Goal: Task Accomplishment & Management: Use online tool/utility

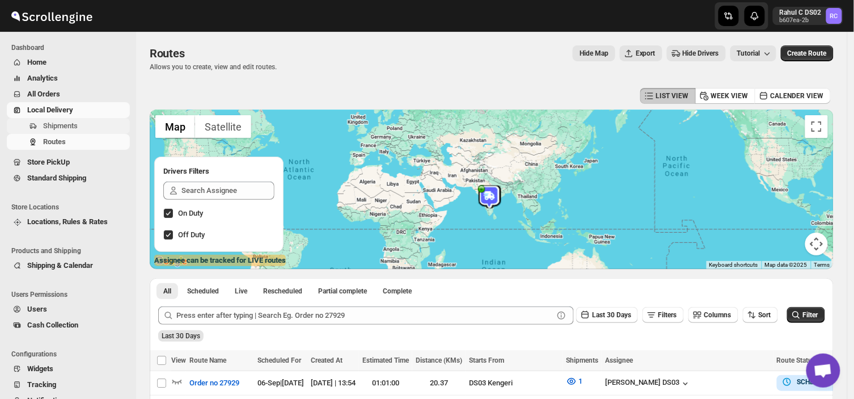
click at [83, 125] on span "Shipments" at bounding box center [85, 125] width 84 height 11
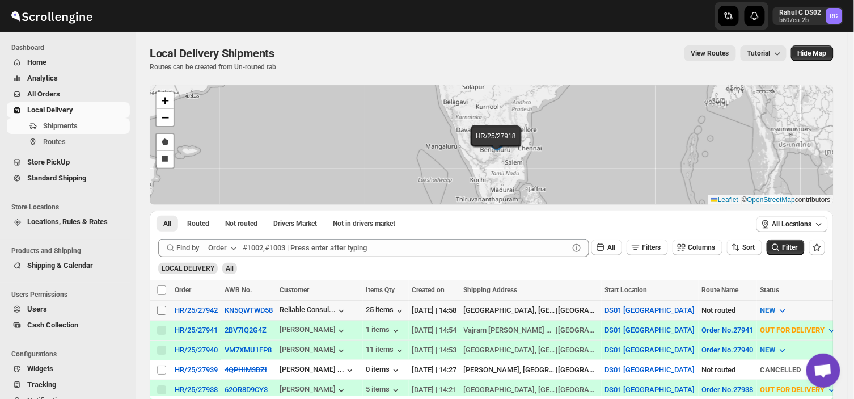
click at [160, 306] on input "Select shipment" at bounding box center [161, 310] width 9 height 9
checkbox input "true"
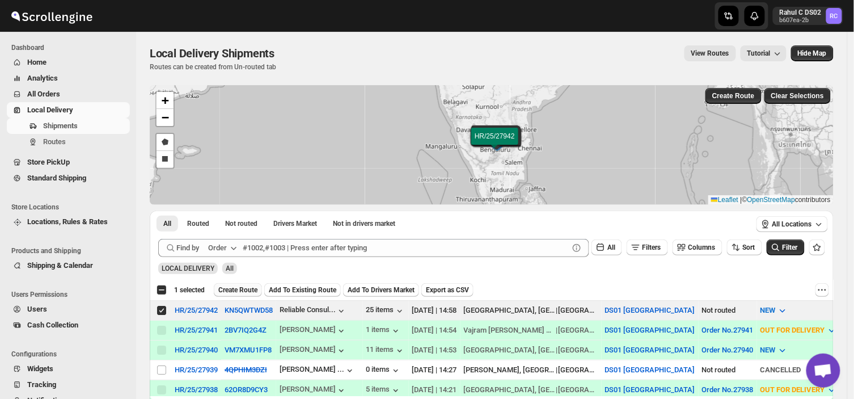
click at [242, 291] on span "Create Route" at bounding box center [237, 289] width 39 height 9
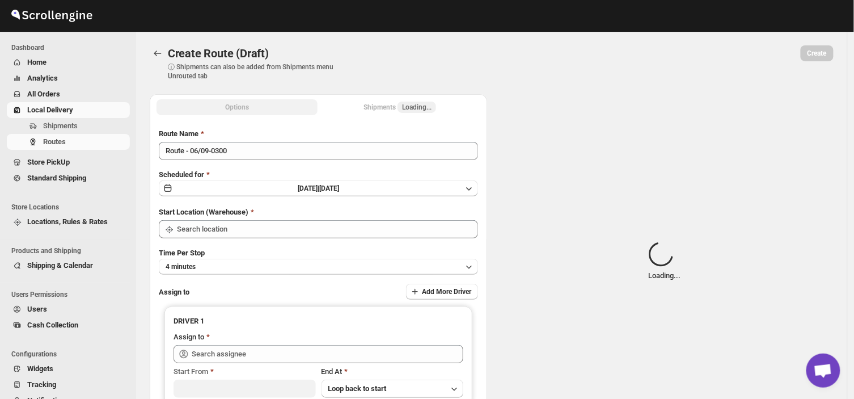
type input "Route - 06/09-0300"
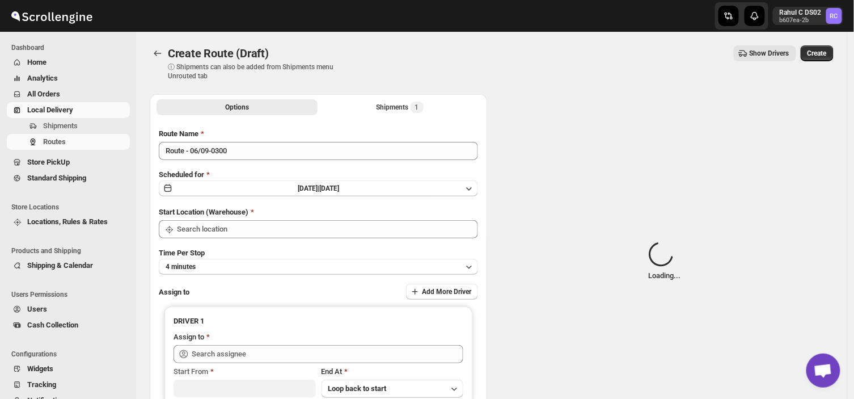
type input "DS01 [GEOGRAPHIC_DATA]"
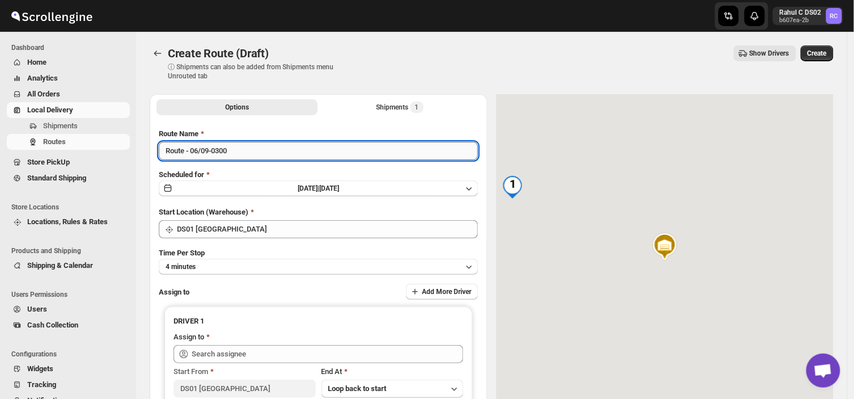
click at [232, 153] on input "Route - 06/09-0300" at bounding box center [318, 151] width 319 height 18
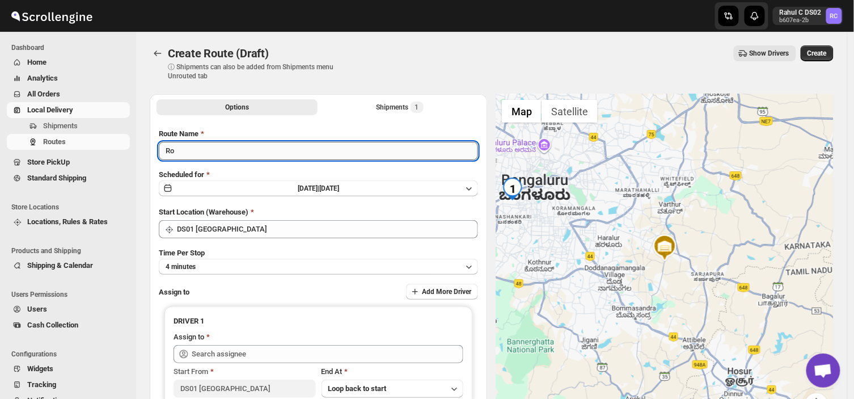
type input "R"
click at [239, 154] on input "Route Name" at bounding box center [318, 151] width 319 height 18
type input "Order no 27942"
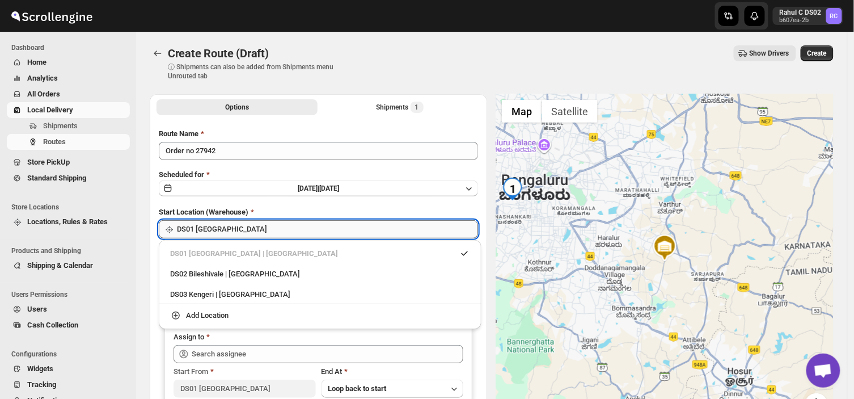
click at [256, 224] on input "DS01 [GEOGRAPHIC_DATA]" at bounding box center [327, 229] width 301 height 18
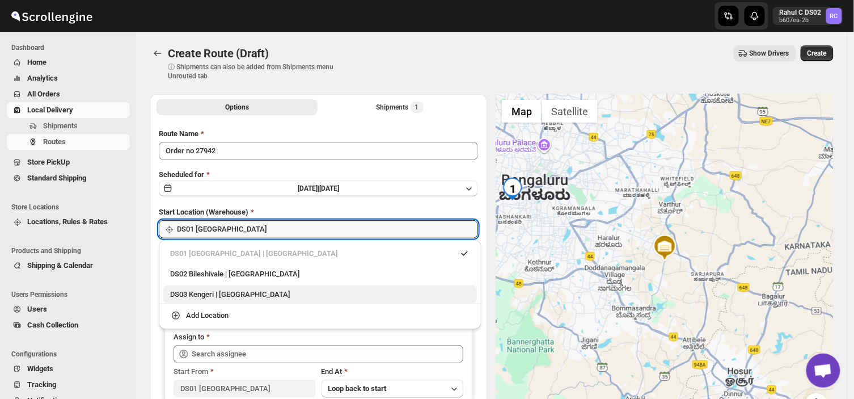
click at [200, 298] on div "DS03 Kengeri | [GEOGRAPHIC_DATA]" at bounding box center [320, 294] width 300 height 11
type input "DS03 Kengeri"
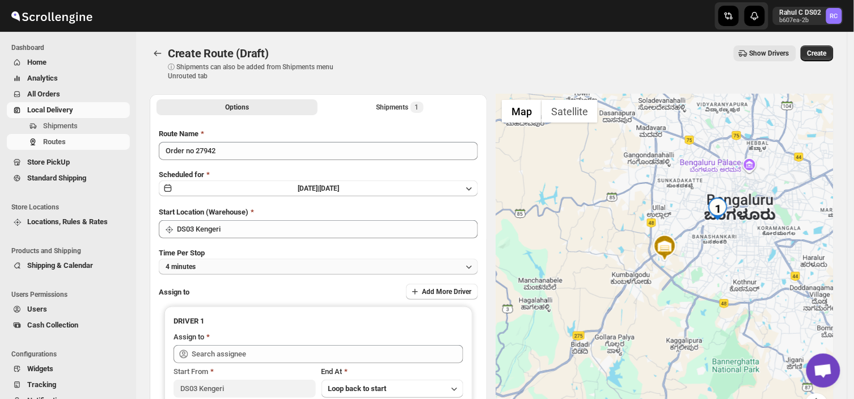
click at [213, 270] on button "4 minutes" at bounding box center [318, 267] width 319 height 16
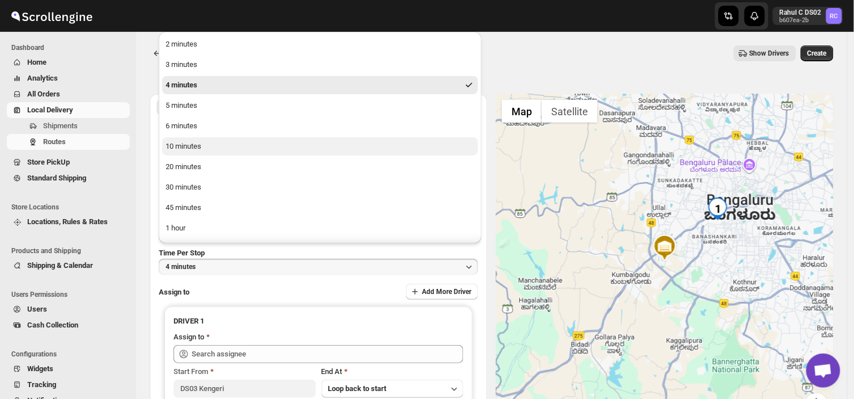
click at [179, 145] on div "10 minutes" at bounding box center [184, 146] width 36 height 11
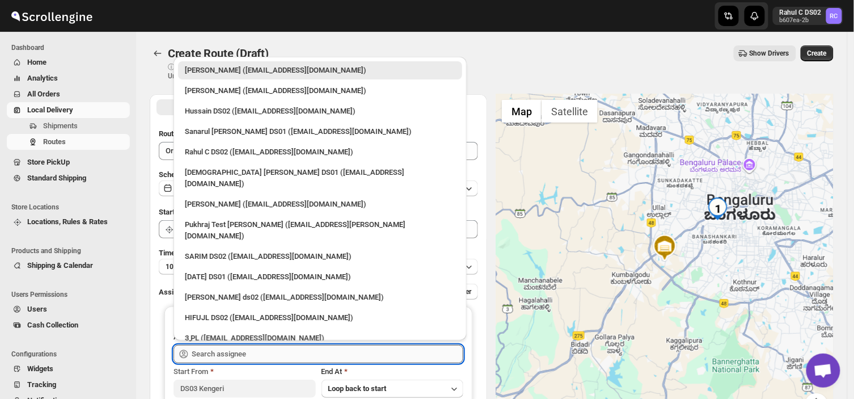
click at [248, 357] on input "text" at bounding box center [328, 354] width 272 height 18
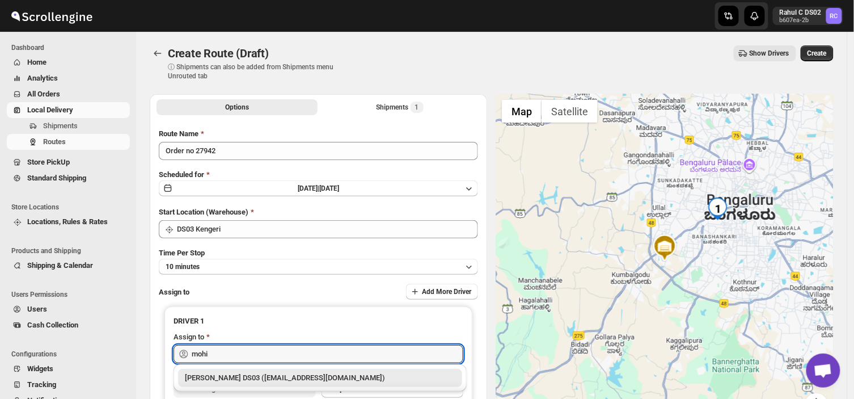
click at [234, 379] on div "[PERSON_NAME] DS03 ([EMAIL_ADDRESS][DOMAIN_NAME])" at bounding box center [320, 377] width 270 height 11
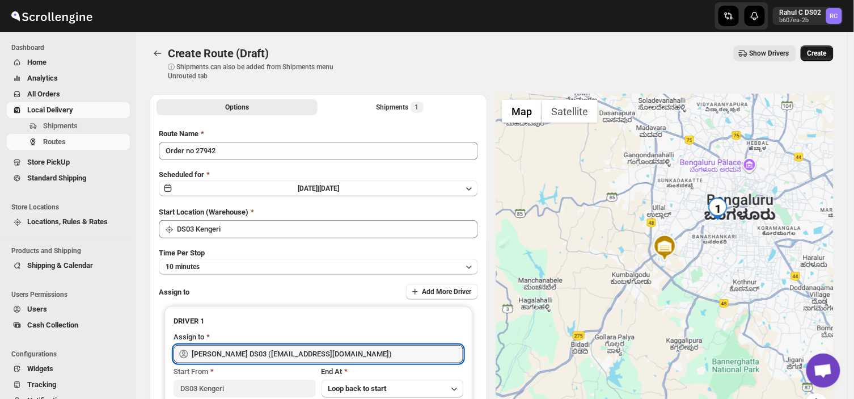
type input "[PERSON_NAME] DS03 ([EMAIL_ADDRESS][DOMAIN_NAME])"
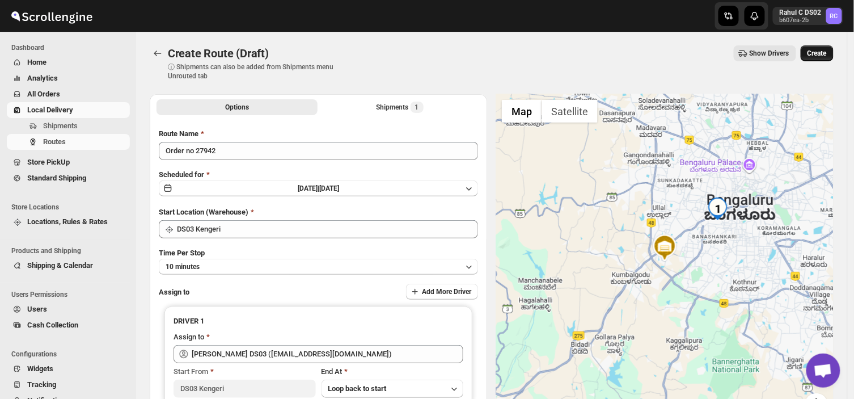
click at [819, 53] on span "Create" at bounding box center [816, 53] width 19 height 9
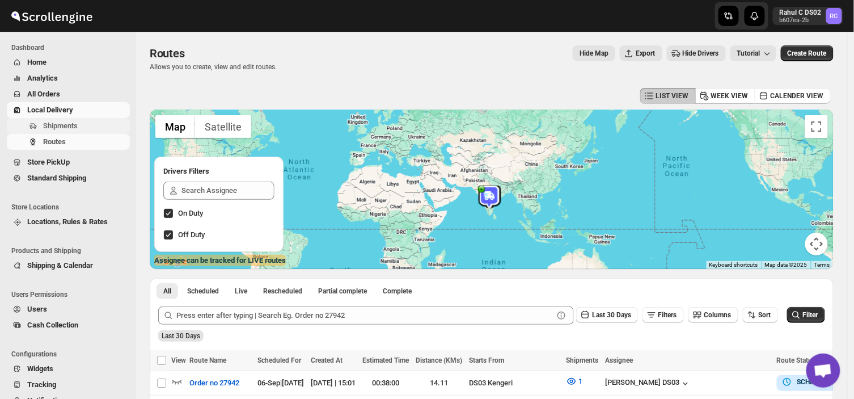
click at [69, 126] on span "Shipments" at bounding box center [60, 125] width 35 height 9
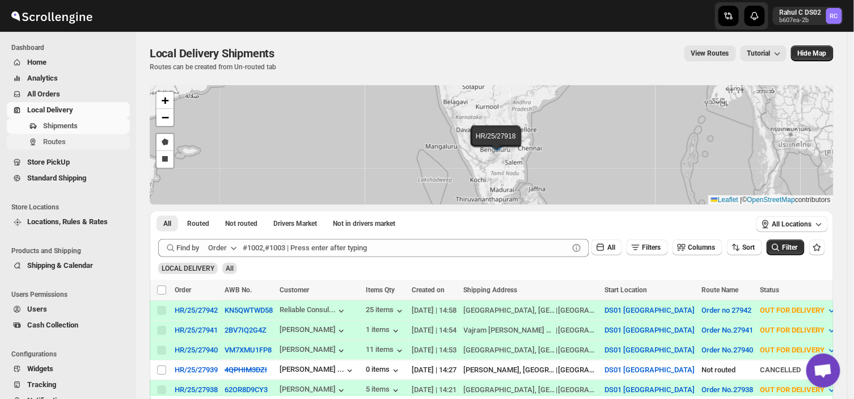
click at [69, 142] on span "Routes" at bounding box center [85, 141] width 84 height 11
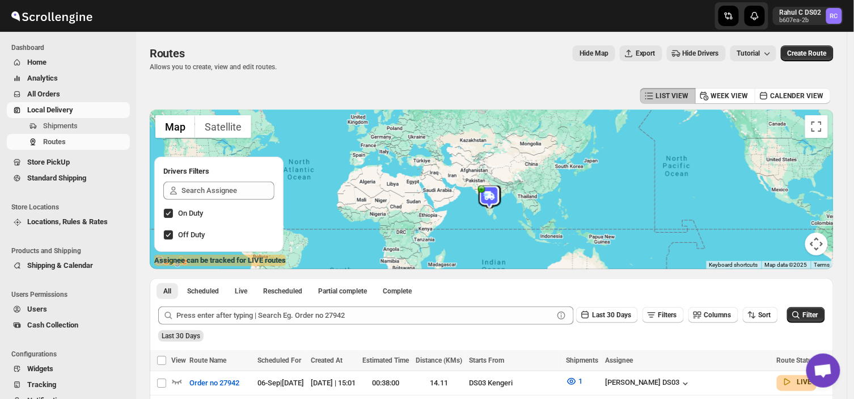
click at [109, 53] on li "Dashboard" at bounding box center [65, 48] width 130 height 14
click at [110, 57] on ul "Dashboard Home Analytics All Orders Local Delivery Shipments Routes Store PickU…" at bounding box center [65, 118] width 130 height 154
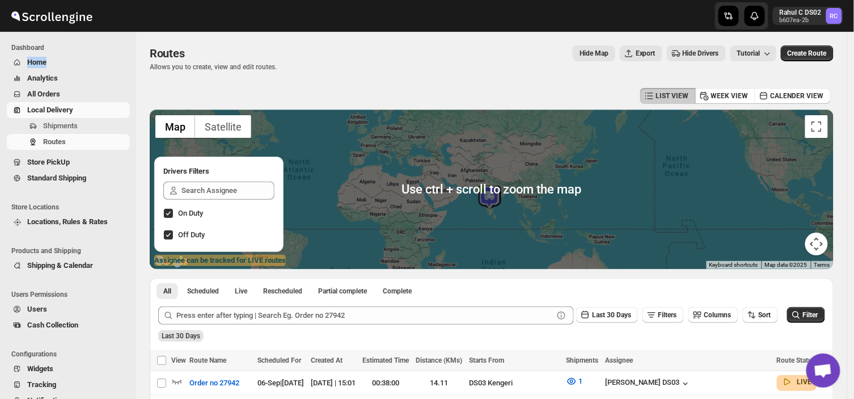
scroll to position [62, 0]
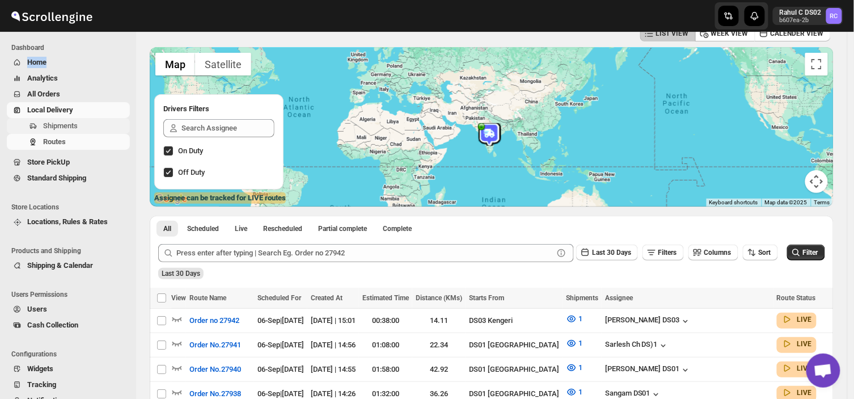
click at [79, 126] on span "Shipments" at bounding box center [85, 125] width 84 height 11
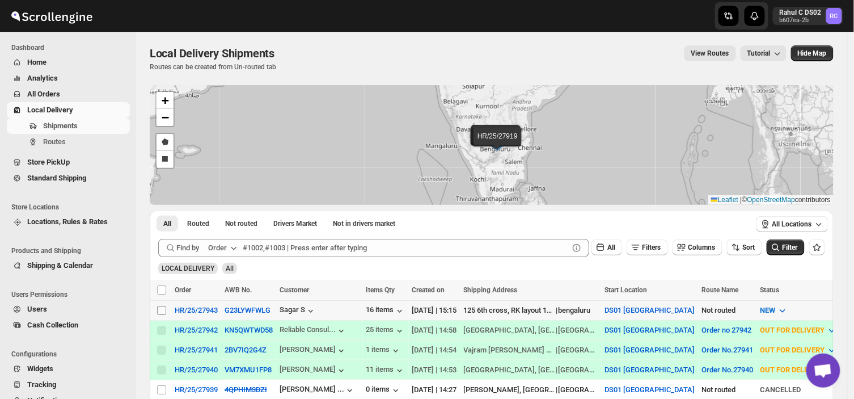
click at [158, 308] on input "Select shipment" at bounding box center [161, 310] width 9 height 9
checkbox input "true"
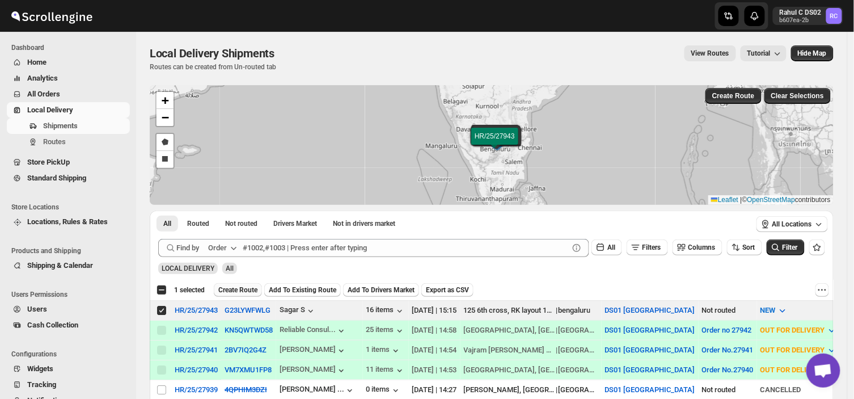
click at [232, 286] on span "Create Route" at bounding box center [237, 289] width 39 height 9
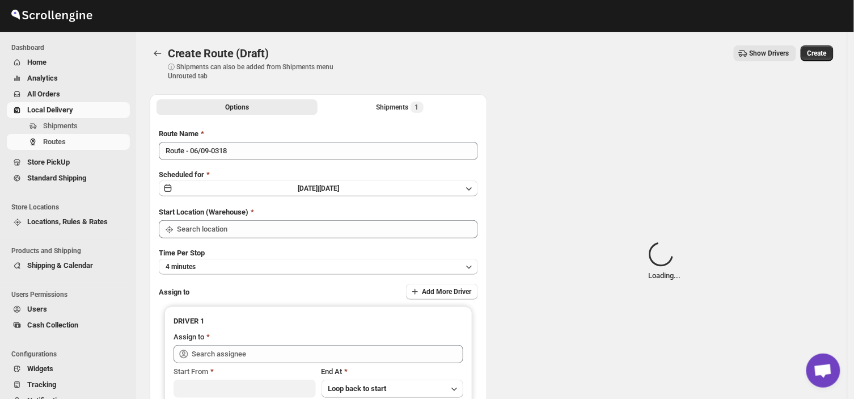
type input "DS01 [GEOGRAPHIC_DATA]"
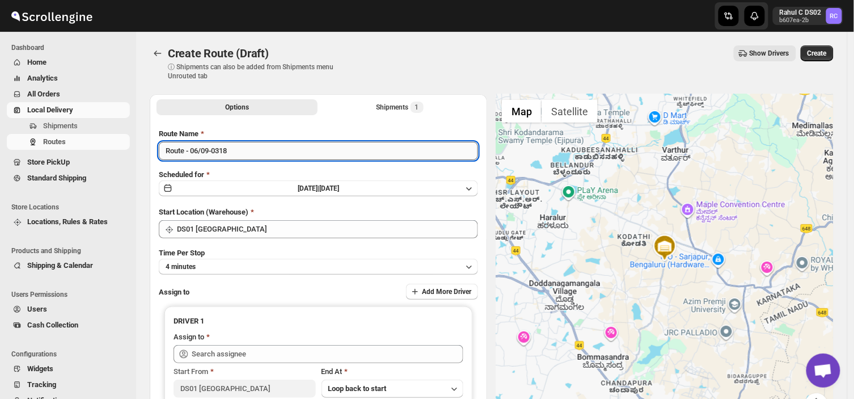
click at [234, 145] on input "Route - 06/09-0318" at bounding box center [318, 151] width 319 height 18
type input "R"
type input "Order no 27943"
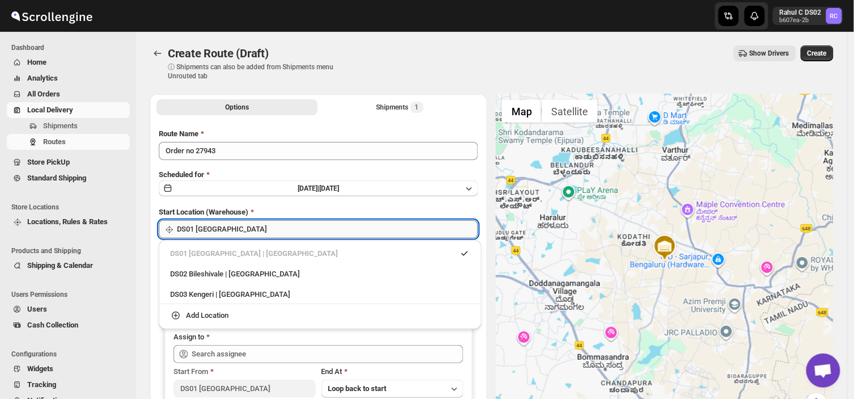
click at [248, 228] on input "DS01 [GEOGRAPHIC_DATA]" at bounding box center [327, 229] width 301 height 18
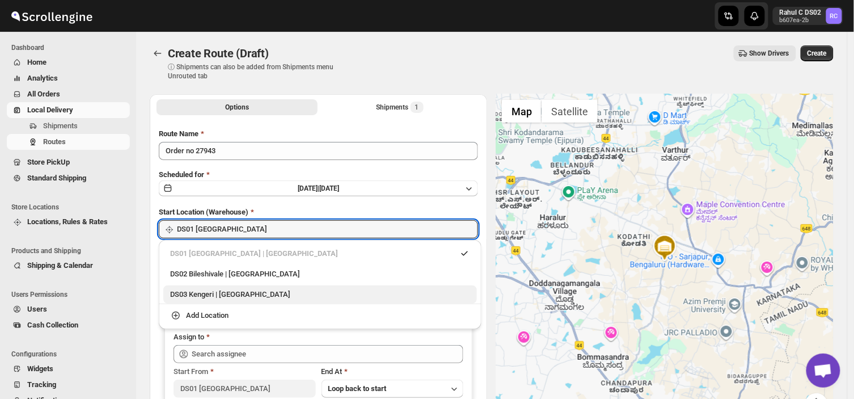
click at [214, 296] on div "DS03 Kengeri | [GEOGRAPHIC_DATA]" at bounding box center [320, 294] width 300 height 11
type input "DS03 Kengeri"
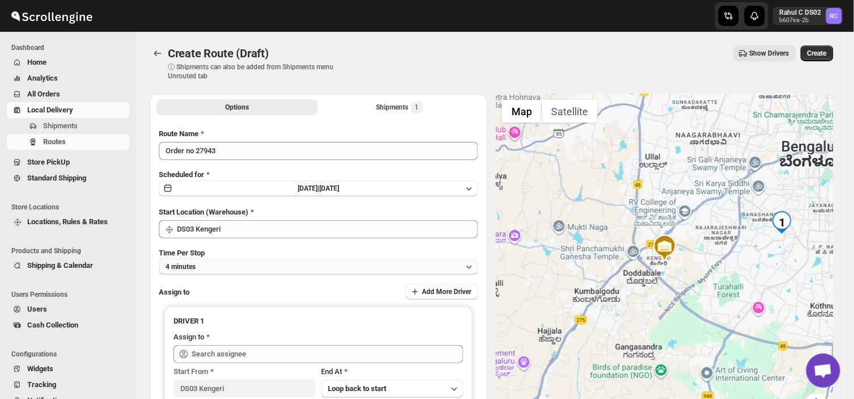
click at [220, 262] on button "4 minutes" at bounding box center [318, 267] width 319 height 16
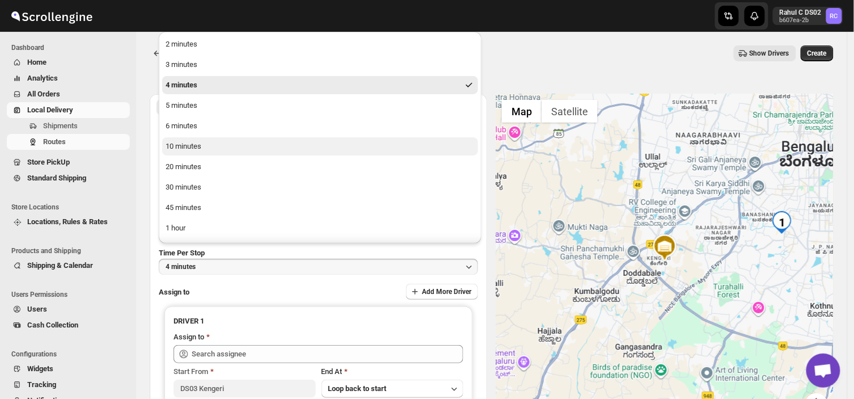
click at [190, 141] on div "10 minutes" at bounding box center [184, 146] width 36 height 11
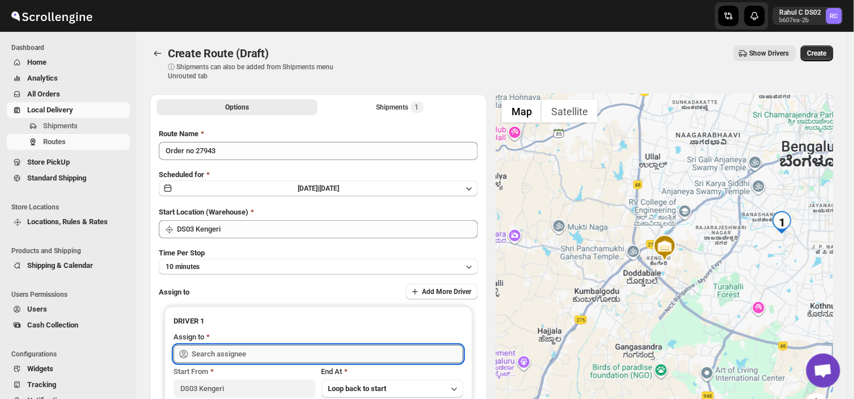
click at [254, 353] on input "text" at bounding box center [328, 354] width 272 height 18
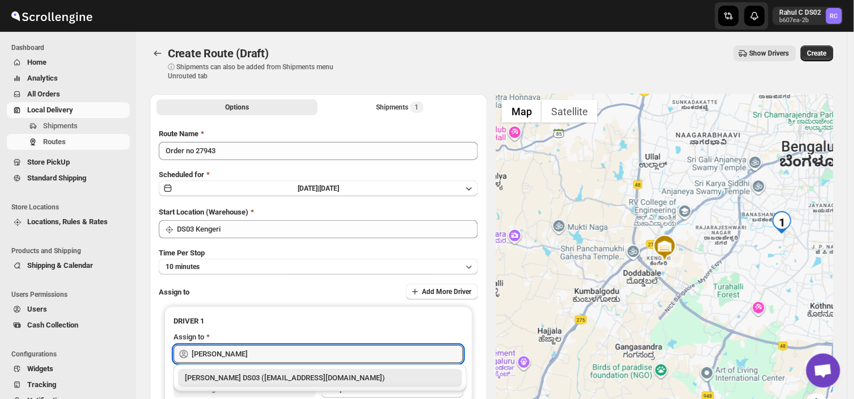
click at [291, 375] on div "[PERSON_NAME] DS03 ([EMAIL_ADDRESS][DOMAIN_NAME])" at bounding box center [320, 377] width 270 height 11
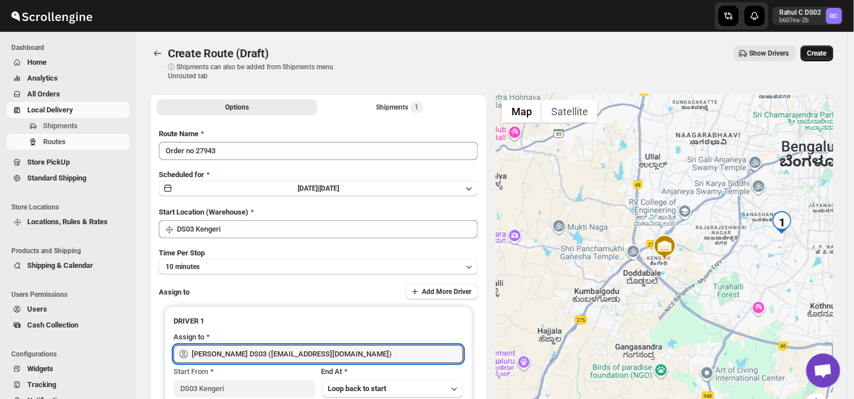
type input "[PERSON_NAME] DS03 ([EMAIL_ADDRESS][DOMAIN_NAME])"
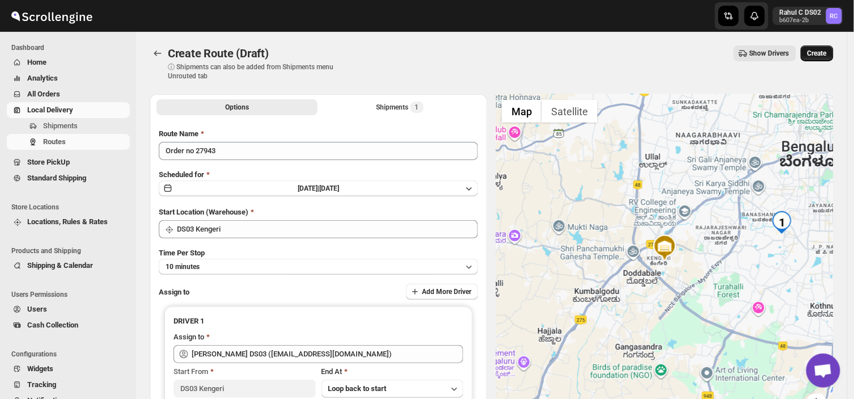
click at [822, 52] on span "Create" at bounding box center [816, 53] width 19 height 9
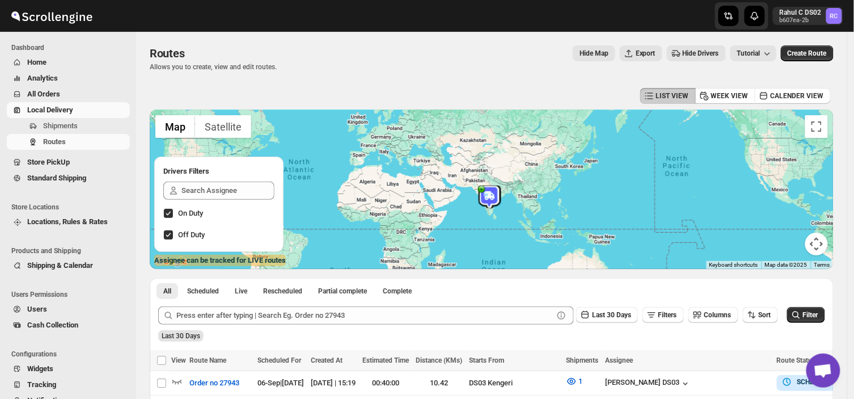
scroll to position [86, 0]
